Goal: Manage account settings

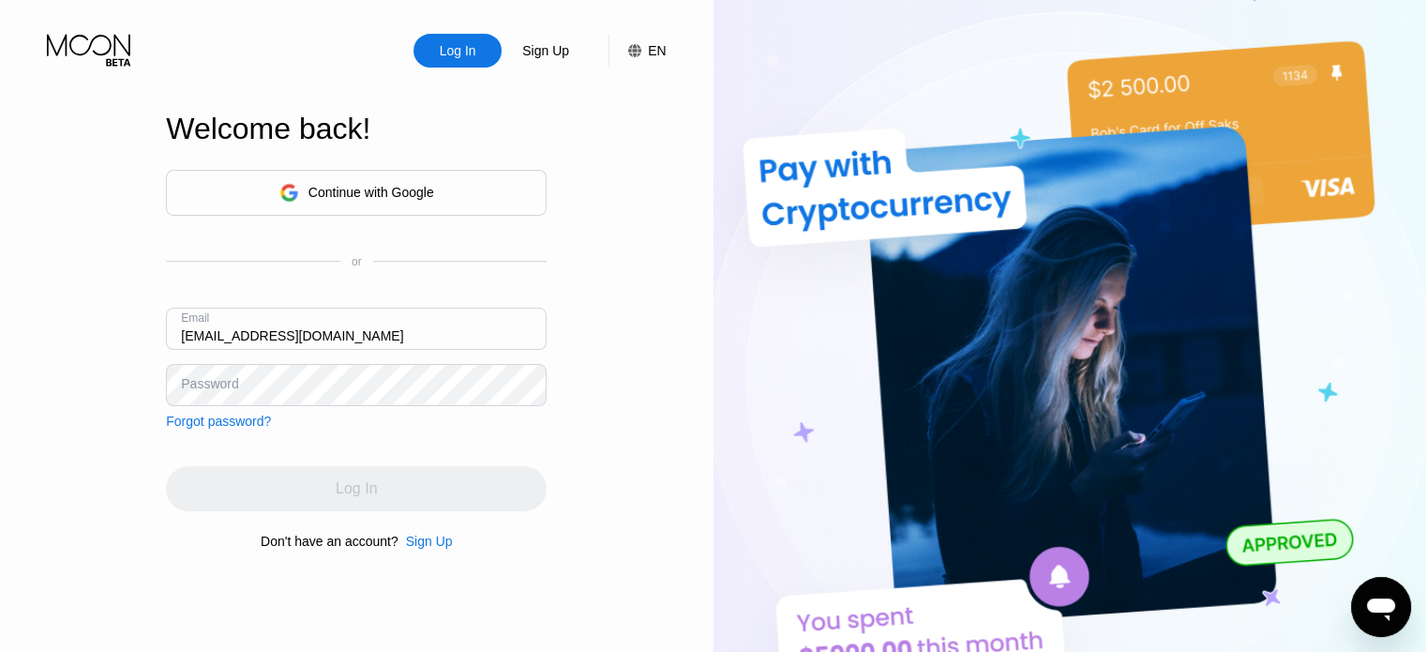
type input "jackrasseell@gmail.com"
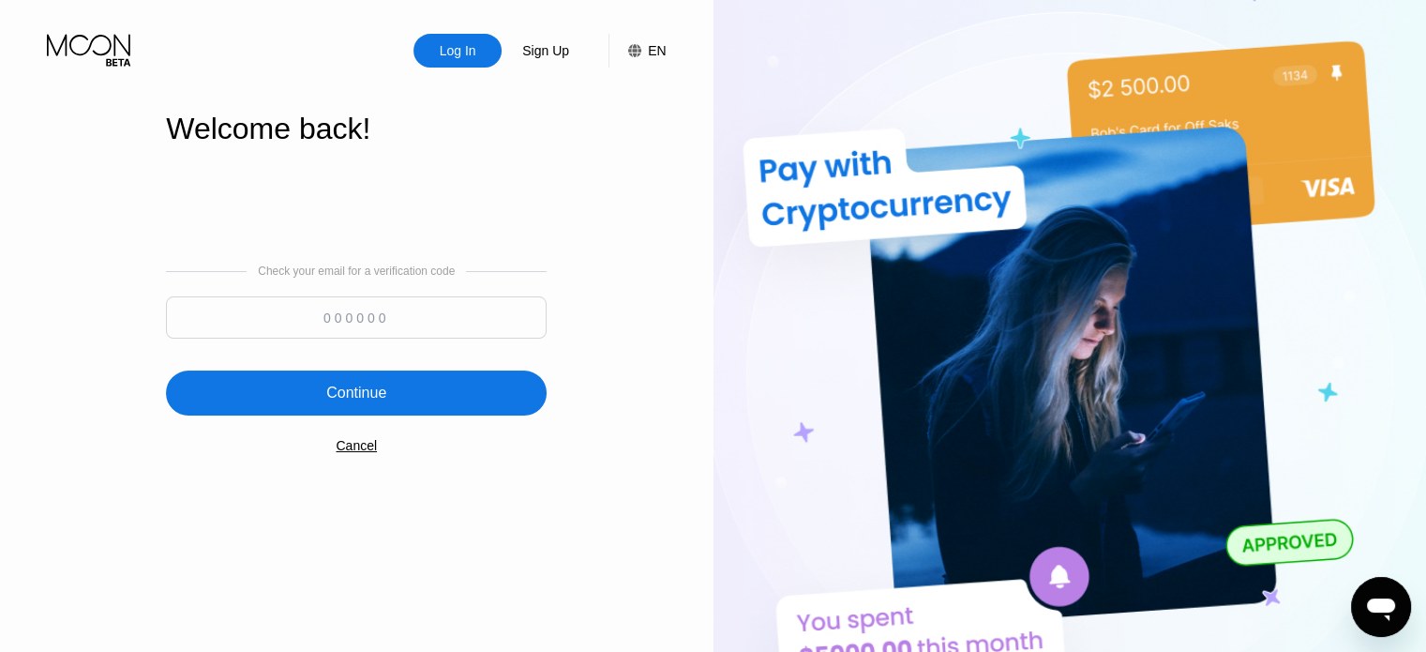
click at [379, 324] on input at bounding box center [356, 317] width 381 height 42
type input "714699"
click at [373, 402] on div "Continue" at bounding box center [356, 393] width 60 height 19
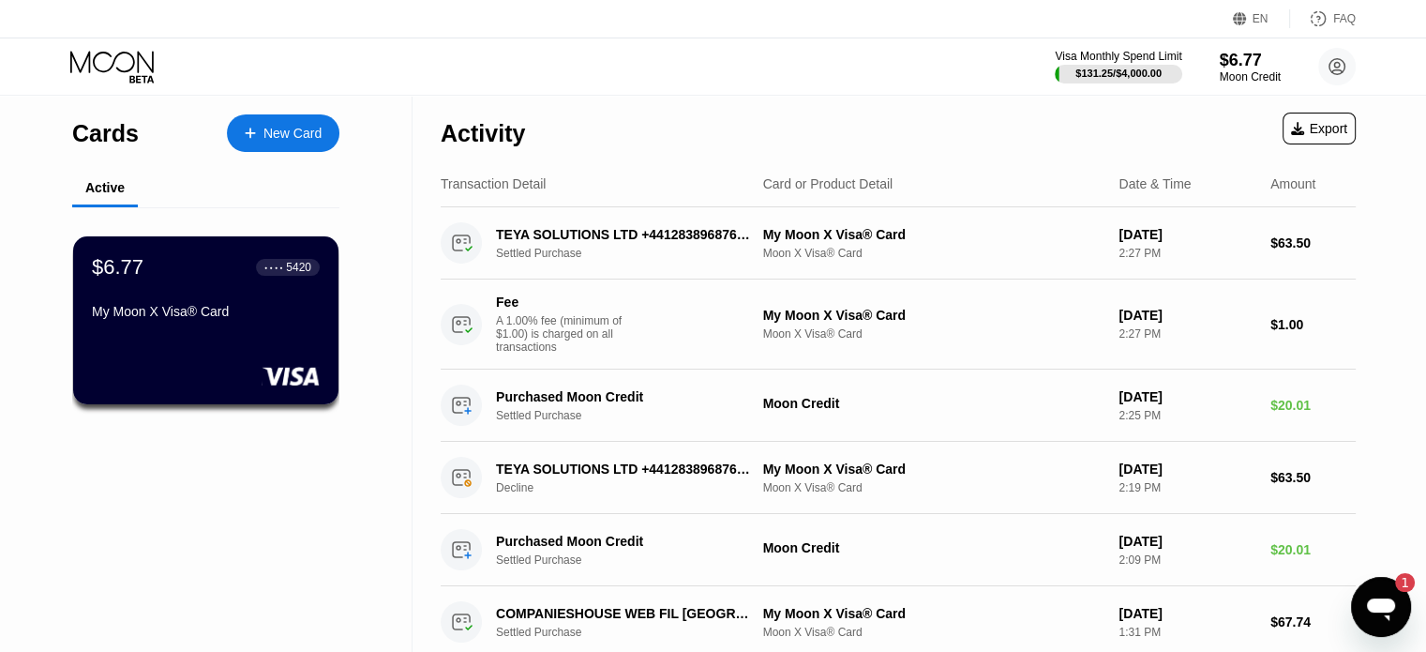
click at [1303, 128] on icon at bounding box center [1297, 128] width 13 height 13
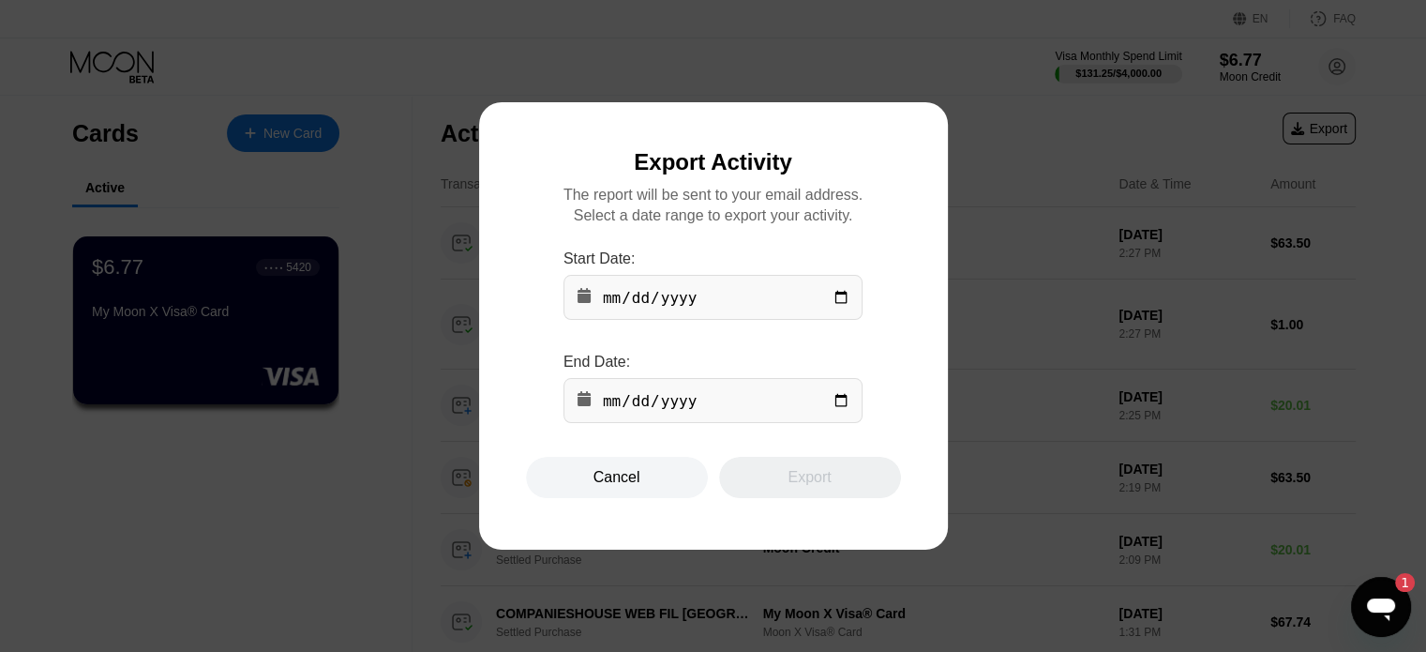
drag, startPoint x: 803, startPoint y: 119, endPoint x: 1122, endPoint y: 505, distance: 500.9
click at [1122, 505] on div at bounding box center [720, 326] width 1440 height 652
click at [671, 489] on div "Cancel" at bounding box center [617, 477] width 182 height 41
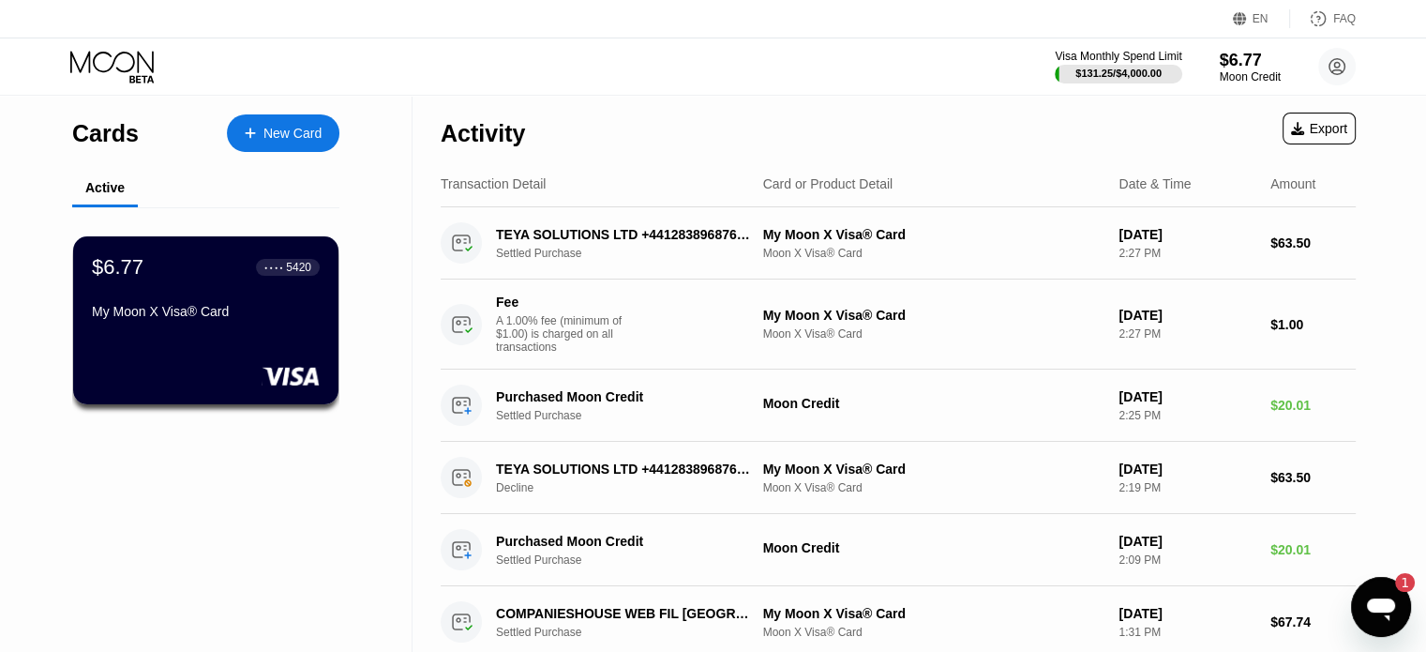
click at [1306, 128] on div "Export" at bounding box center [1319, 128] width 56 height 15
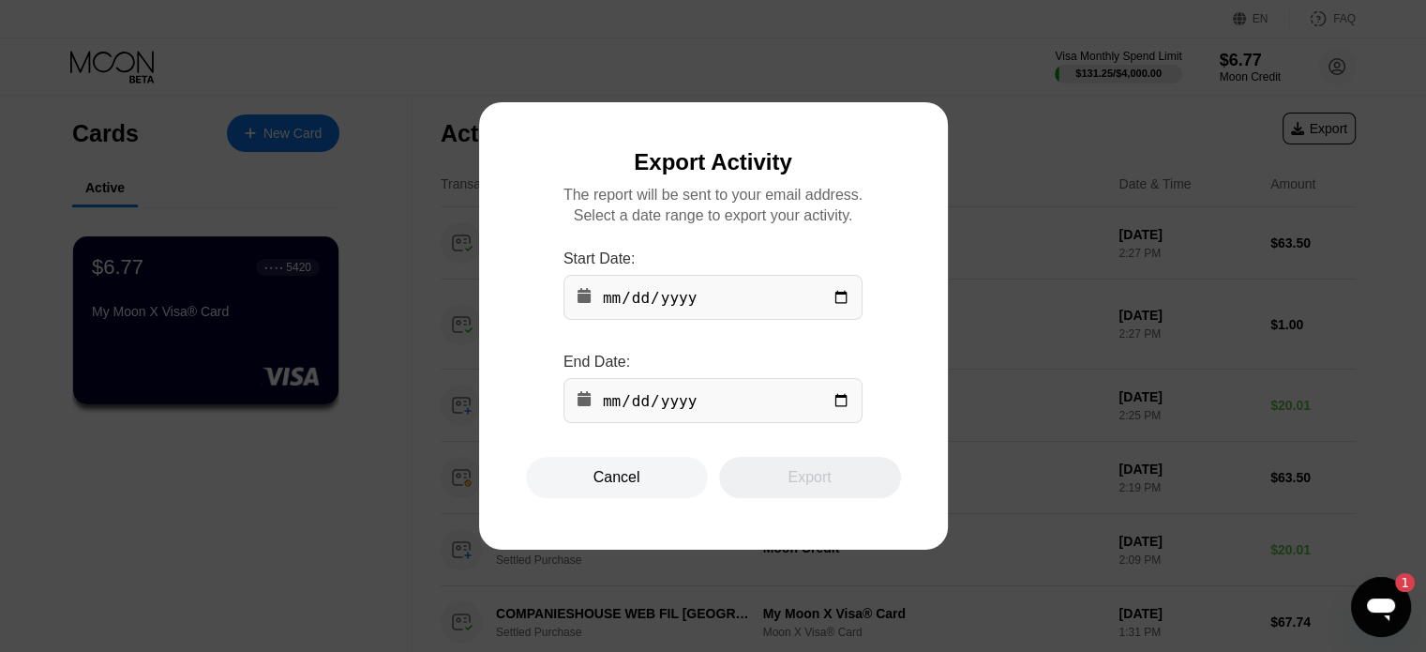
click at [611, 302] on input "date" at bounding box center [713, 297] width 299 height 45
click at [617, 302] on input "date" at bounding box center [713, 297] width 299 height 45
click at [621, 400] on input "date" at bounding box center [713, 400] width 299 height 45
click at [604, 296] on input "2025-12-08" at bounding box center [713, 297] width 299 height 45
type input "2025-06-08"
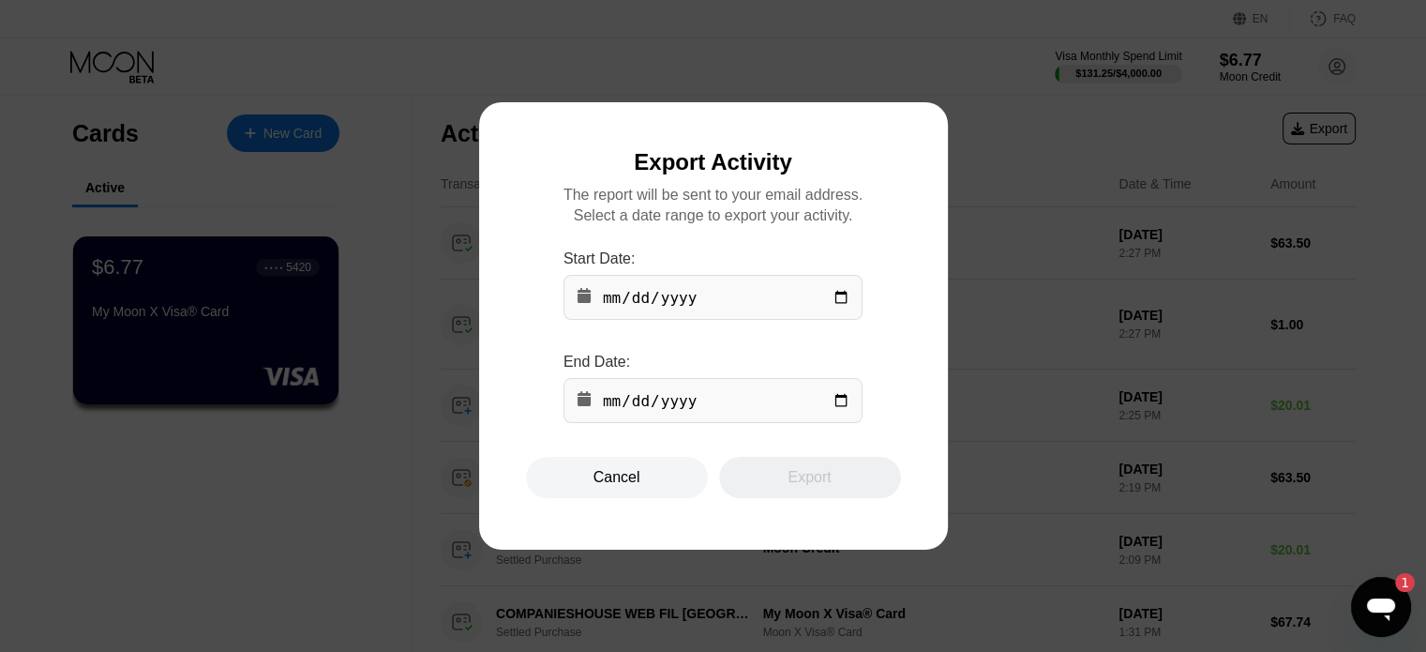
click at [948, 220] on div at bounding box center [720, 326] width 1440 height 652
click at [670, 498] on div "Cancel" at bounding box center [617, 477] width 182 height 41
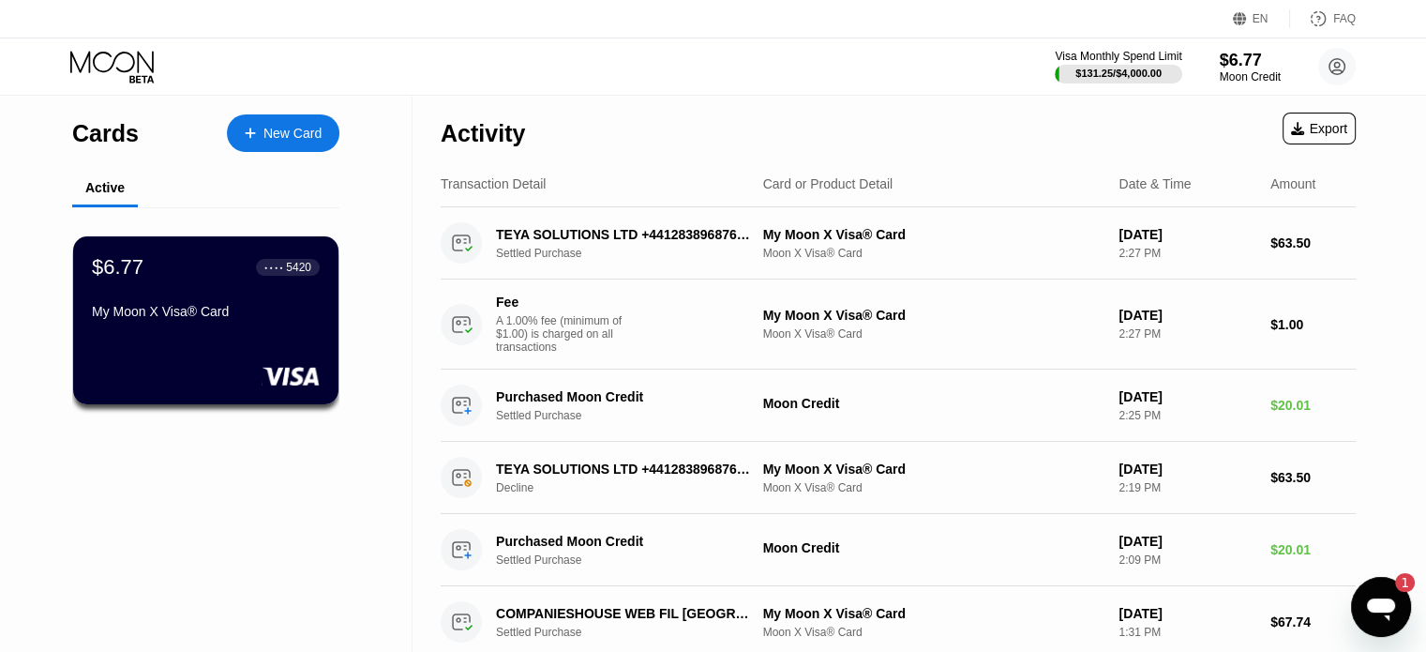
click at [1315, 132] on div "Export" at bounding box center [1319, 128] width 56 height 15
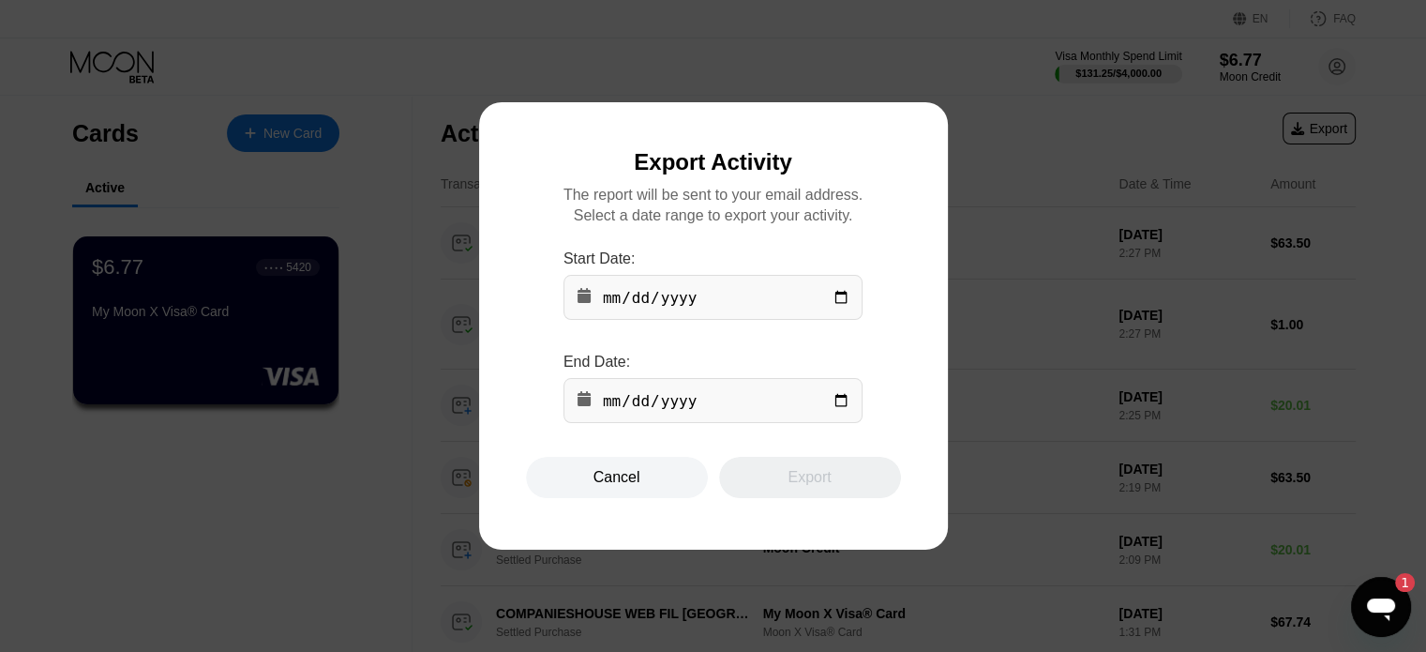
click at [617, 296] on input "date" at bounding box center [713, 297] width 299 height 45
type input "2025-08-16"
type input "2025-08-19"
click at [840, 479] on div "Export" at bounding box center [810, 477] width 182 height 41
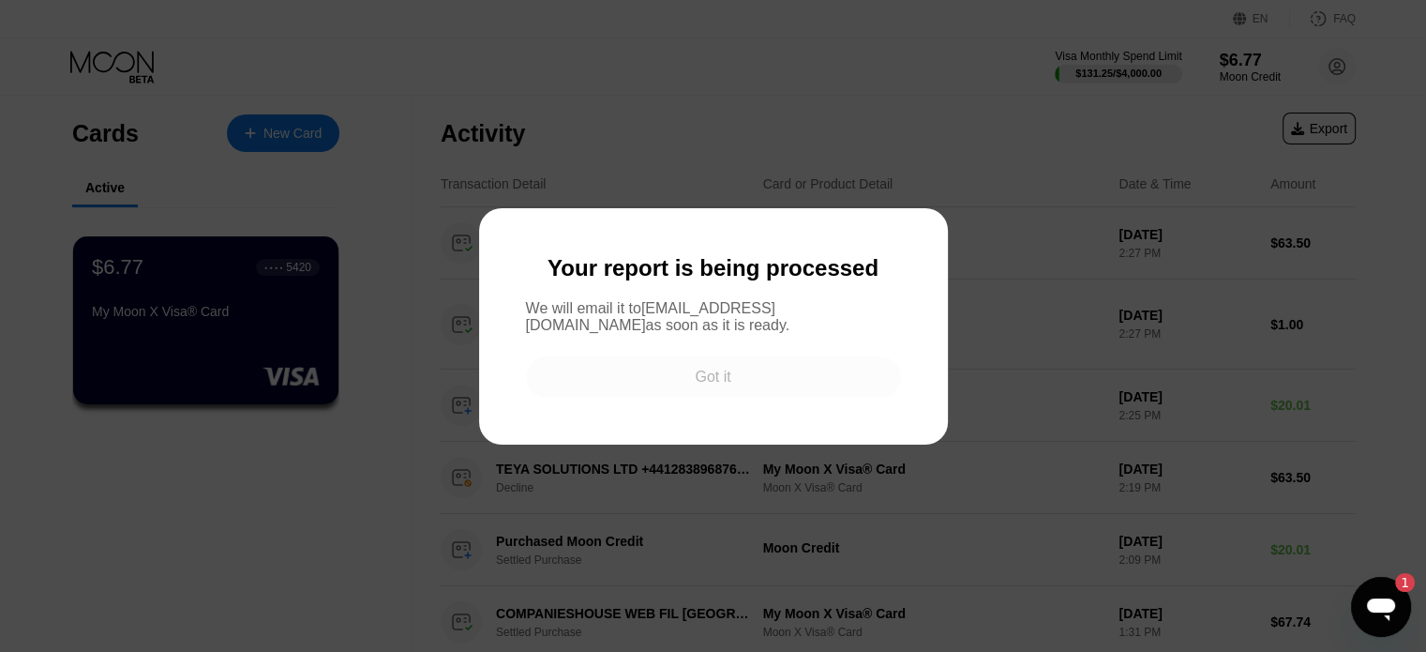
click at [818, 382] on div "Got it" at bounding box center [713, 376] width 375 height 41
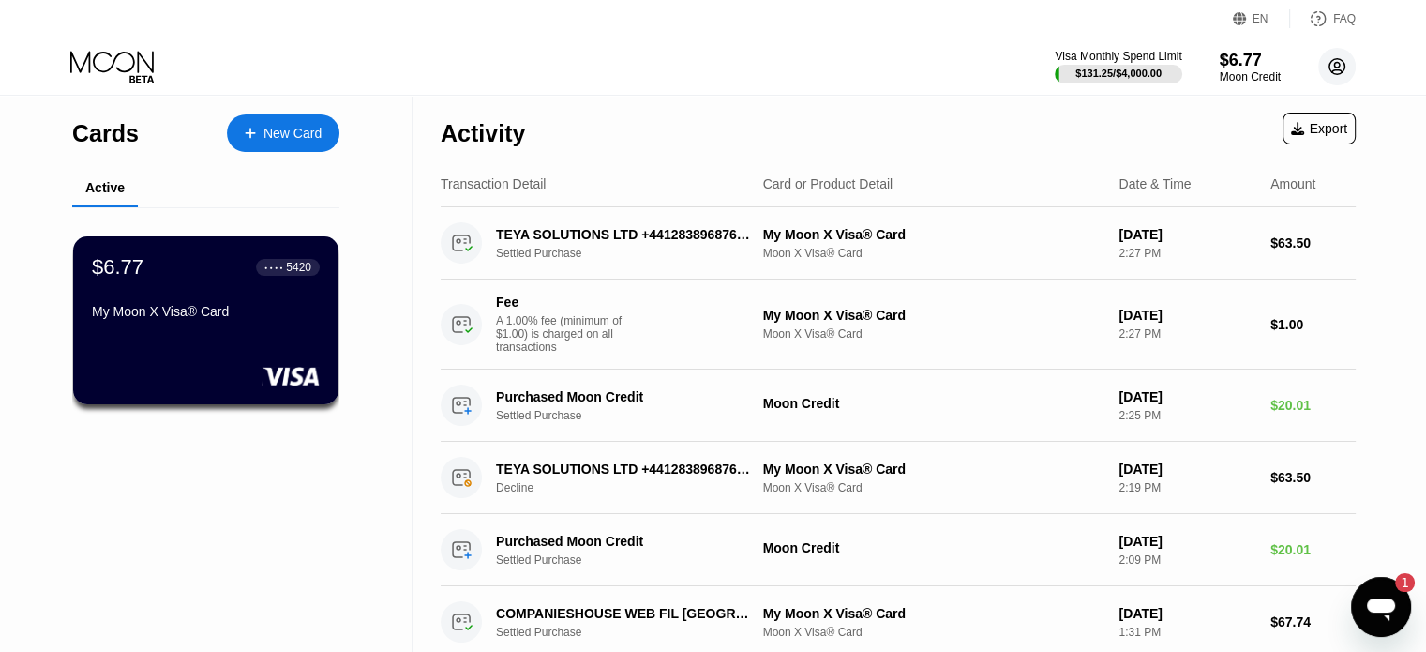
click at [1339, 60] on circle at bounding box center [1337, 67] width 38 height 38
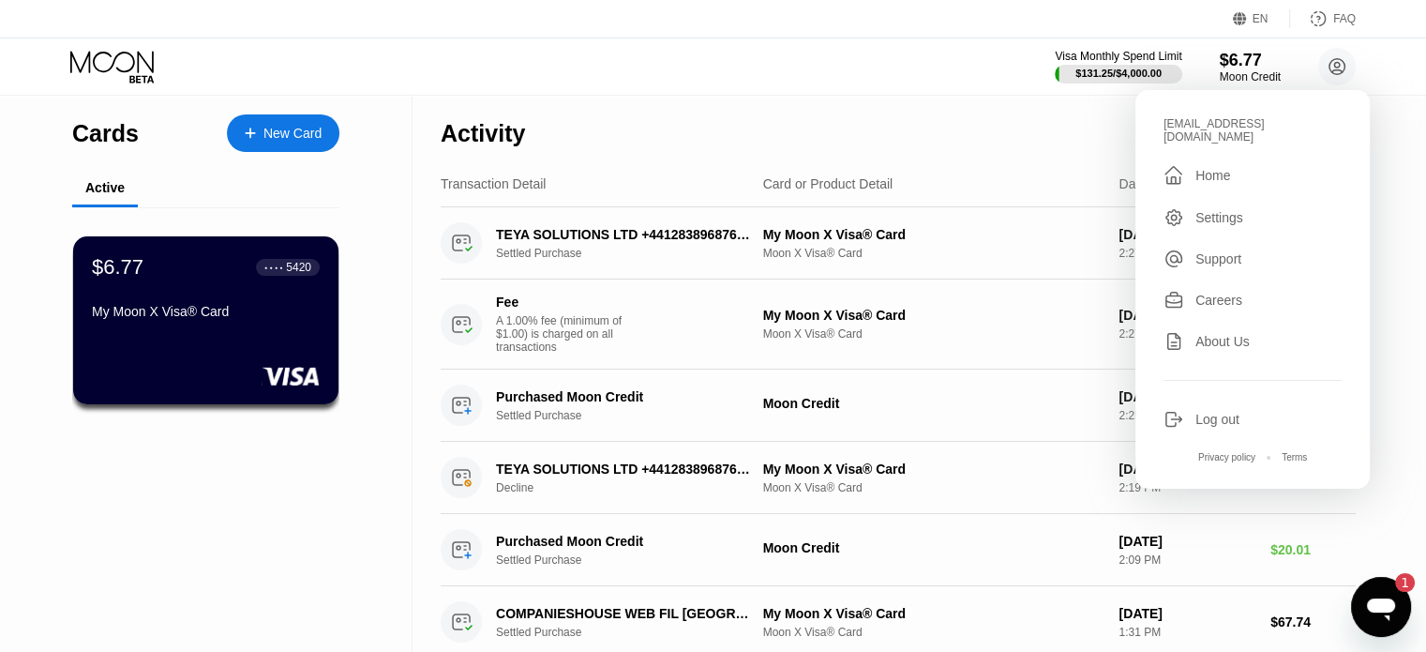
click at [1218, 412] on div "Log out" at bounding box center [1218, 419] width 44 height 15
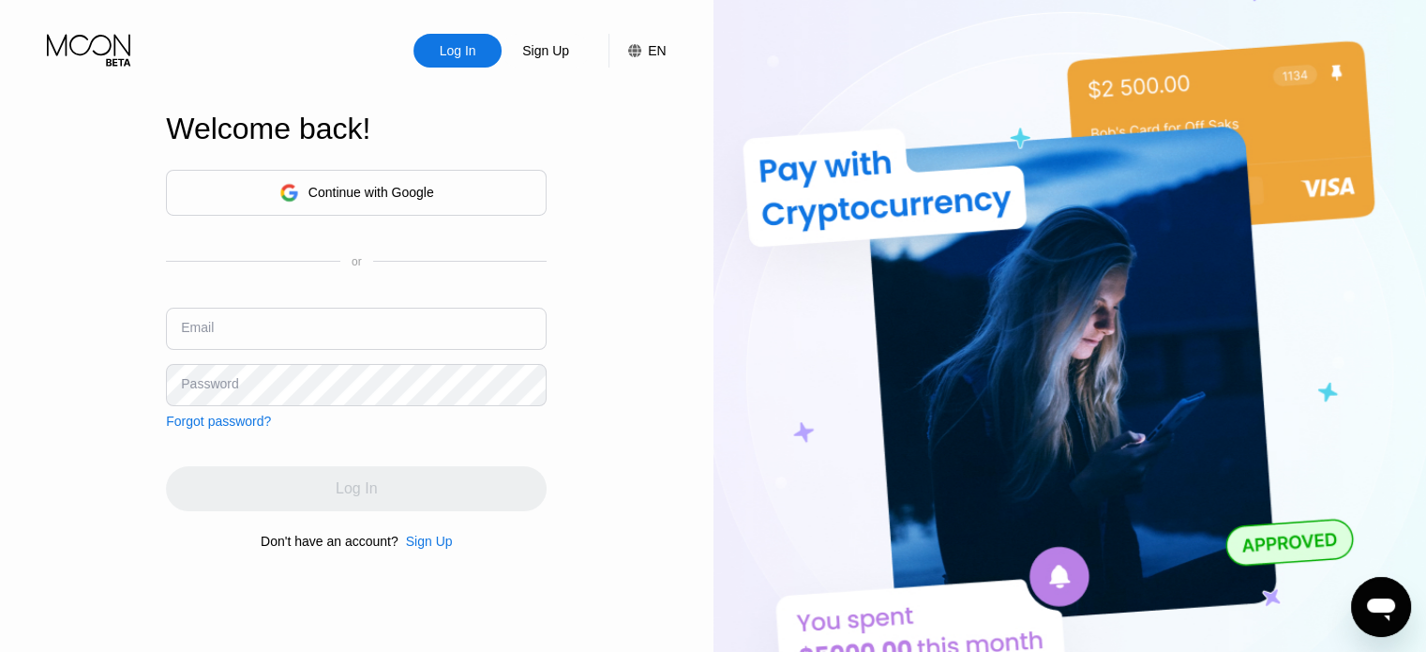
click at [263, 344] on input "text" at bounding box center [356, 329] width 381 height 42
paste input "[EMAIL_ADDRESS][DOMAIN_NAME]"
drag, startPoint x: 394, startPoint y: 339, endPoint x: 67, endPoint y: 340, distance: 327.3
click at [67, 340] on div "Log In Sign Up EN Language Select an item Save Welcome back! Continue with Goog…" at bounding box center [357, 358] width 714 height 717
paste input "barryex"
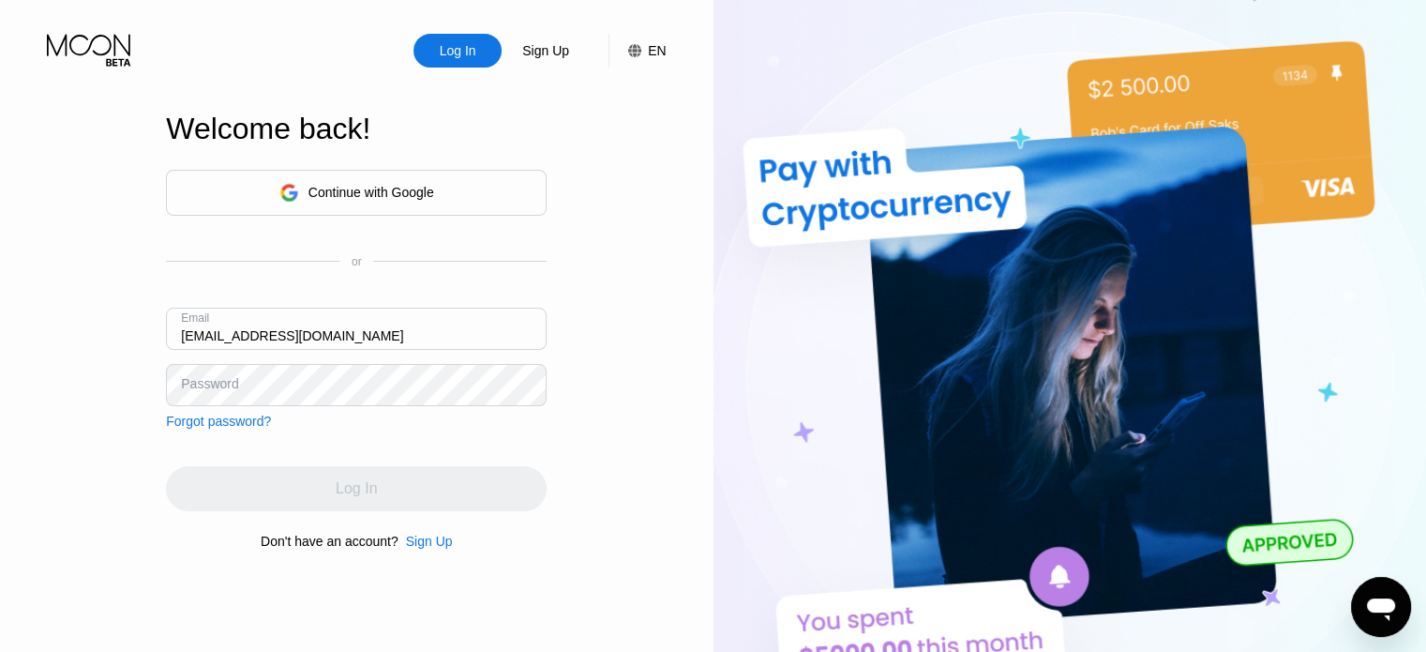
type input "[EMAIL_ADDRESS][DOMAIN_NAME]"
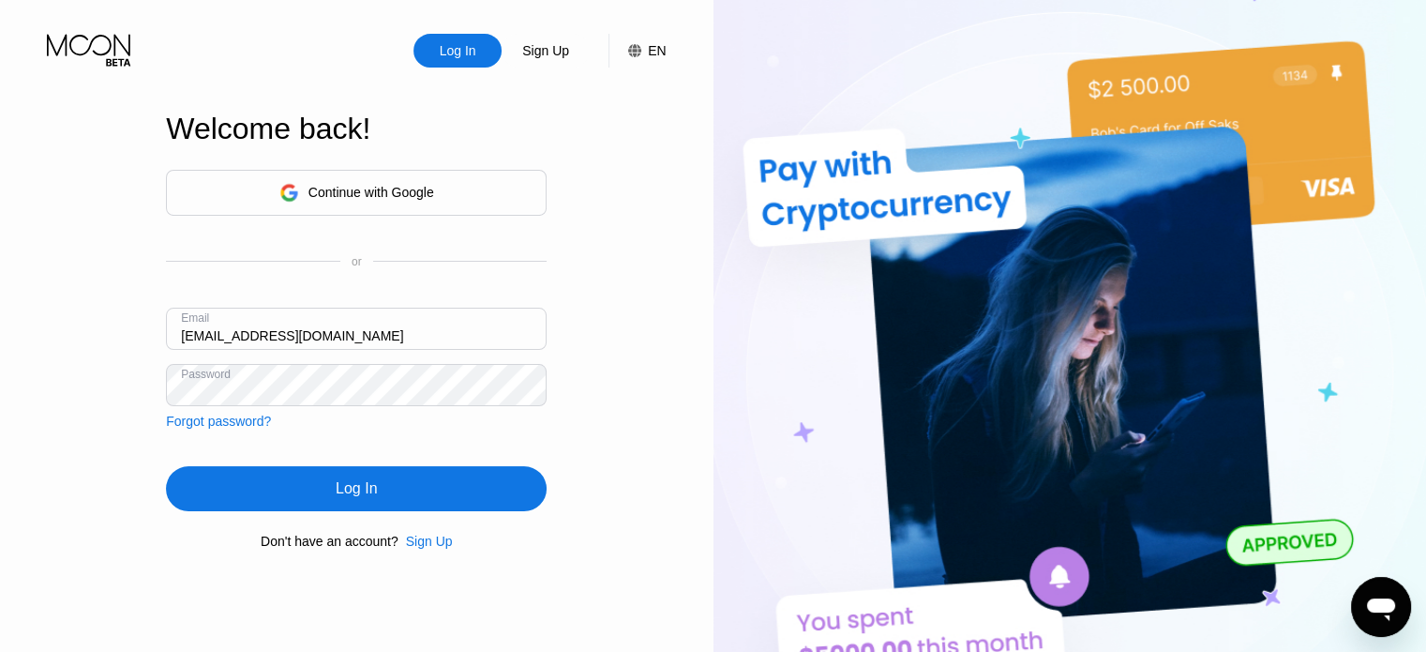
click at [397, 491] on div "Log In" at bounding box center [356, 488] width 381 height 45
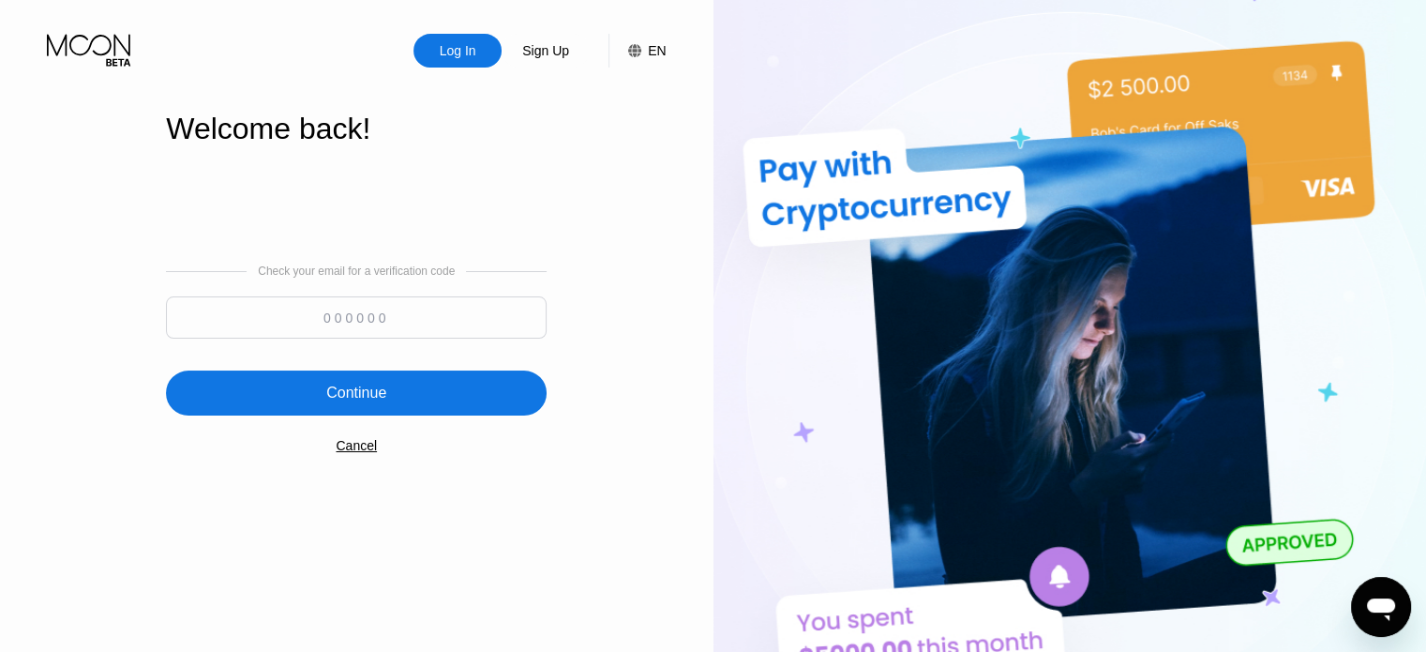
click at [420, 310] on input at bounding box center [356, 317] width 381 height 42
paste input "613279"
type input "613279"
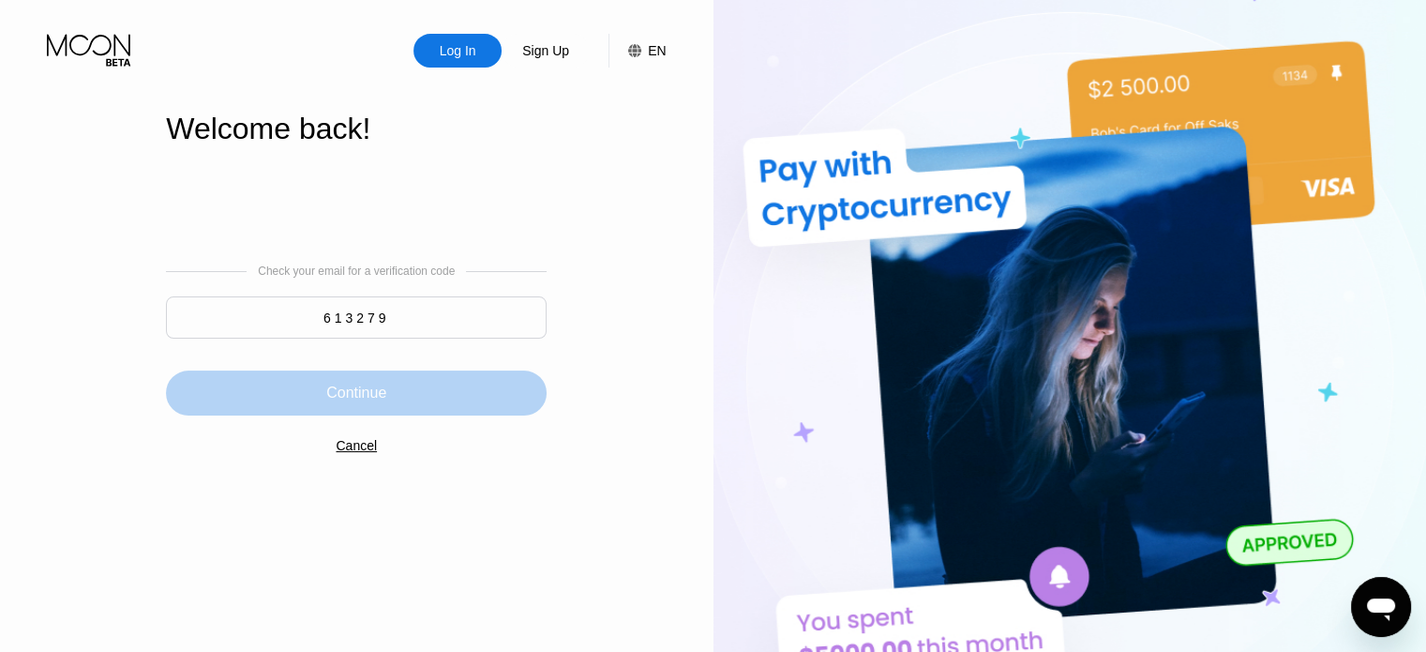
click at [416, 393] on div "Continue" at bounding box center [356, 392] width 381 height 45
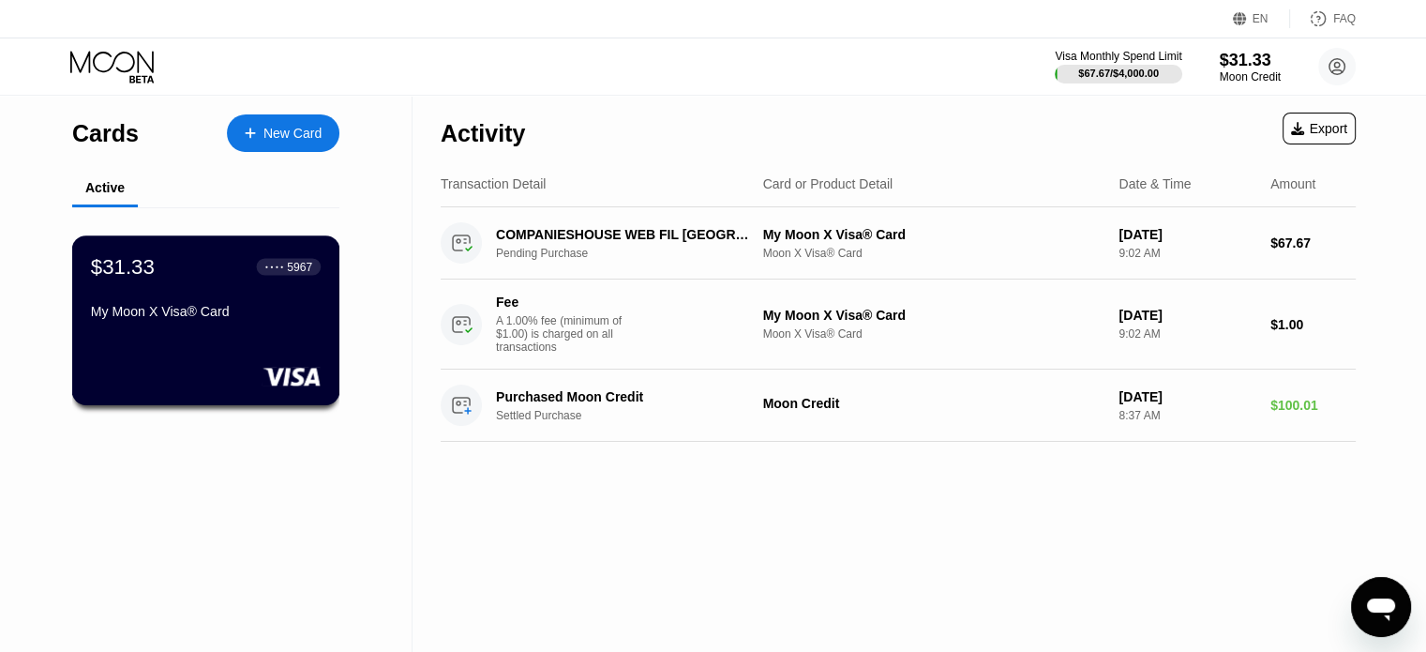
click at [120, 287] on div "$31.33 ● ● ● ● 5967 My Moon X Visa® Card" at bounding box center [206, 290] width 230 height 72
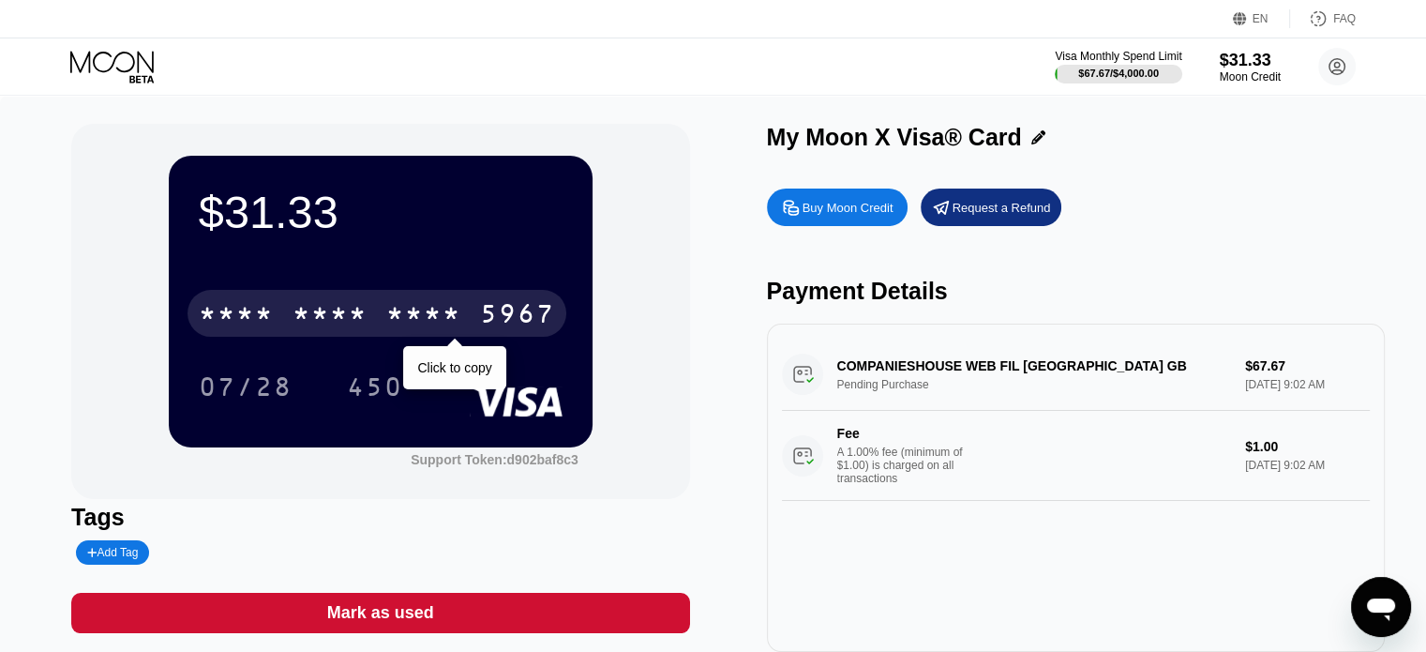
click at [371, 313] on div "* * * * * * * * * * * * 5967" at bounding box center [377, 313] width 379 height 47
